Goal: Use online tool/utility

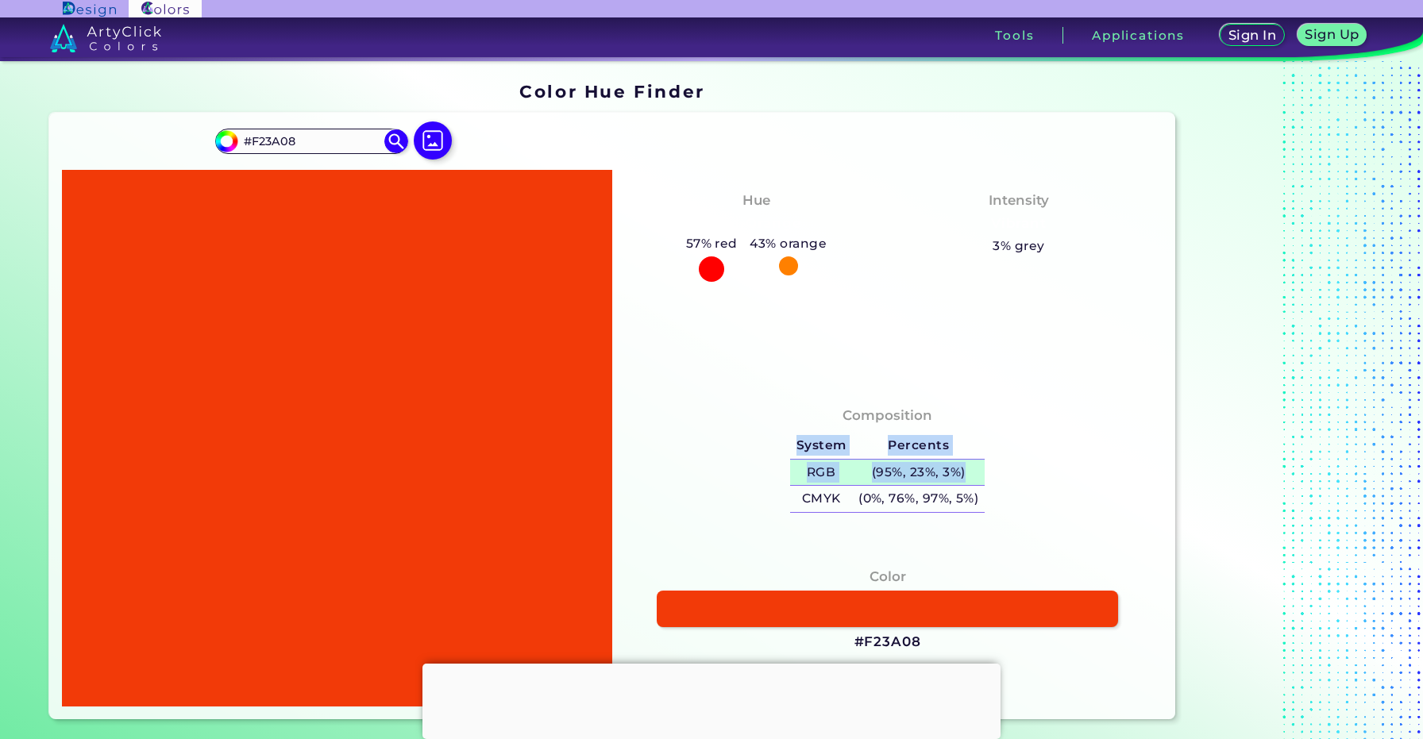
drag, startPoint x: 778, startPoint y: 470, endPoint x: 972, endPoint y: 469, distance: 193.8
click at [972, 469] on div "Composition System Percents RGB (95%, 23%, 3%) CMYK (0%, 76%, 97%, 5%)" at bounding box center [887, 462] width 525 height 128
click at [776, 465] on div "Composition System Percents RGB (95%, 23%, 3%) CMYK (0%, 76%, 97%, 5%)" at bounding box center [887, 462] width 525 height 128
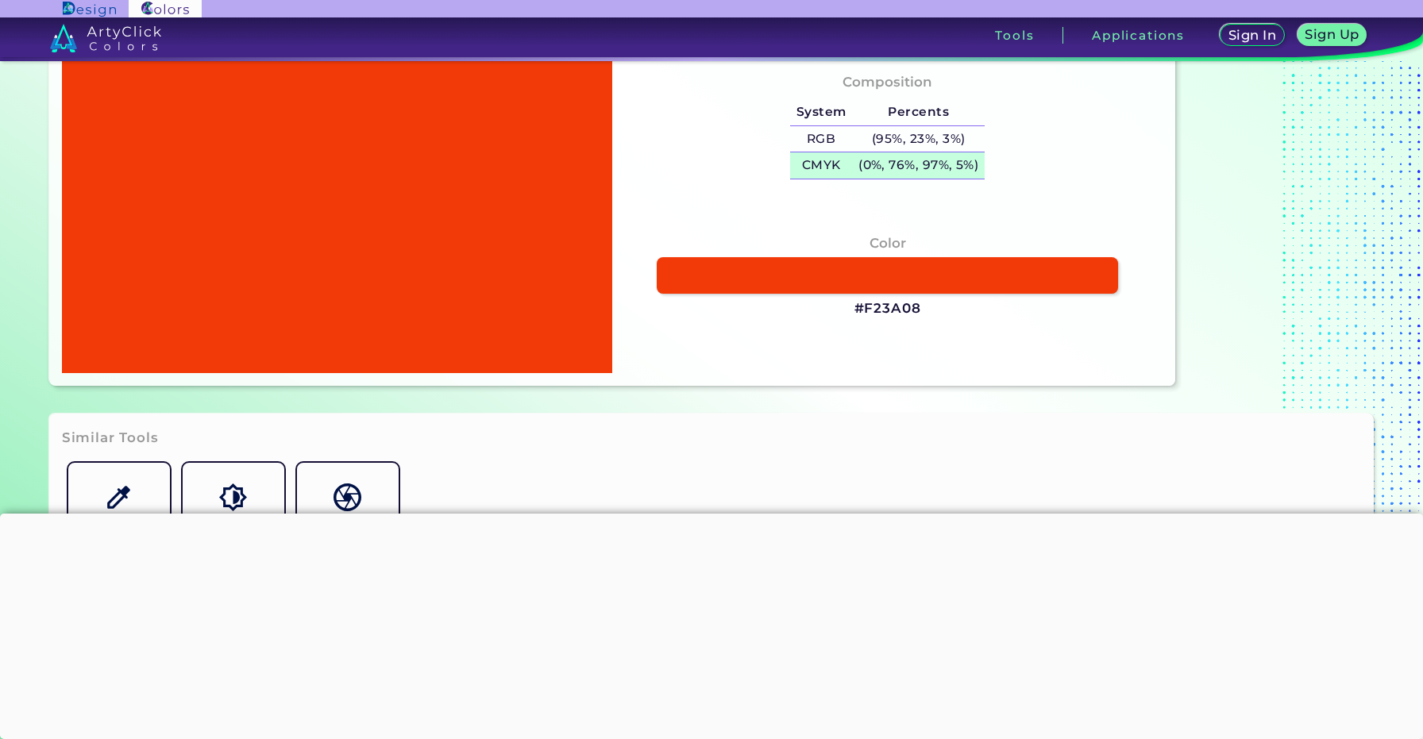
scroll to position [339, 0]
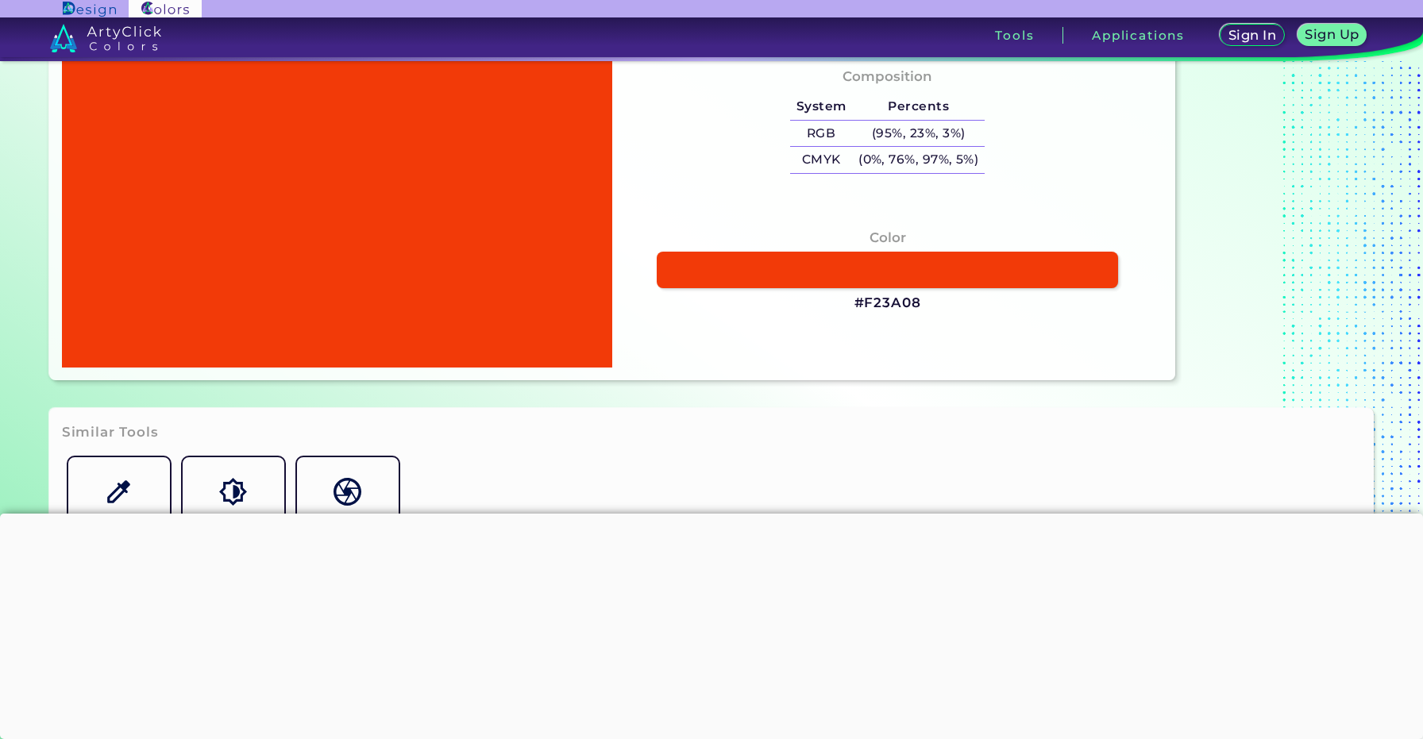
click at [886, 296] on h3 "#F23A08" at bounding box center [888, 303] width 67 height 19
click at [886, 305] on h3 "#F23A08 copied" at bounding box center [888, 303] width 67 height 19
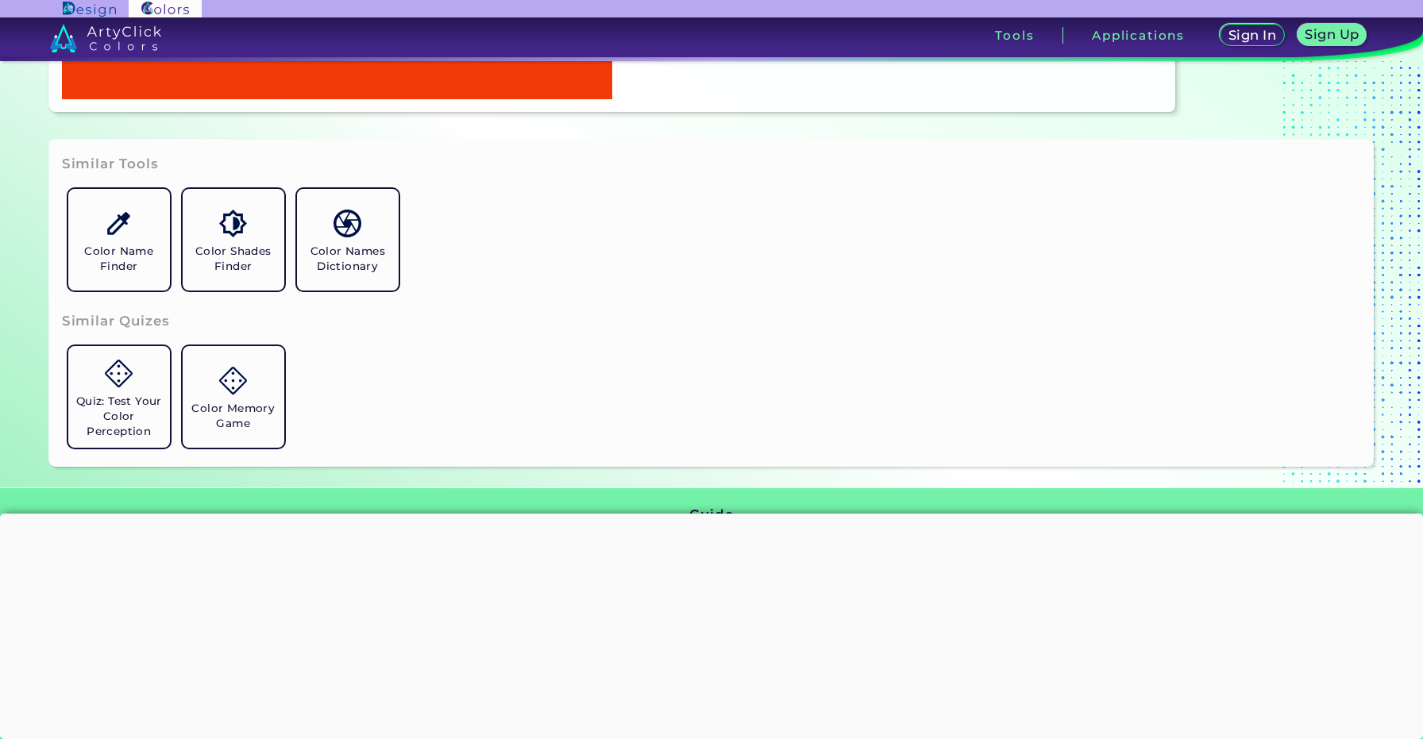
scroll to position [385, 0]
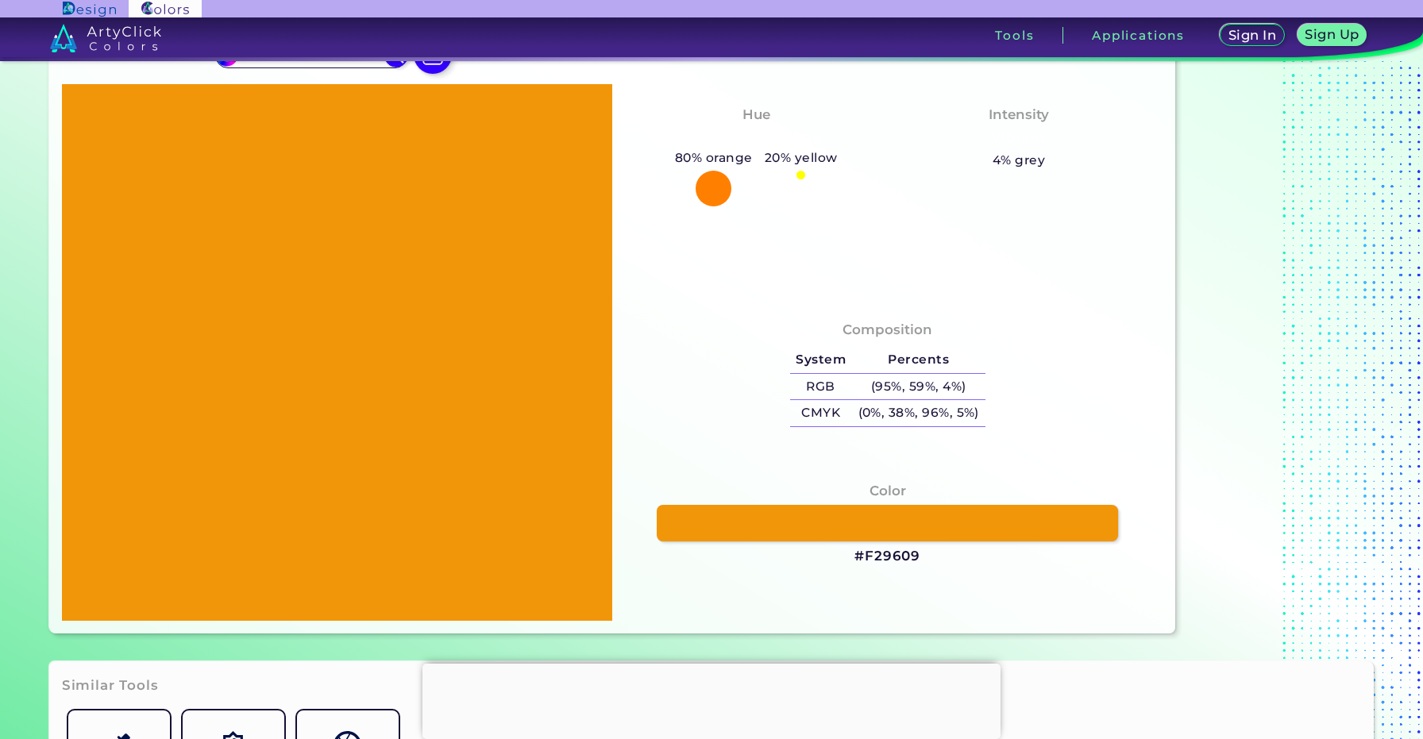
scroll to position [90, 0]
